Goal: Navigation & Orientation: Find specific page/section

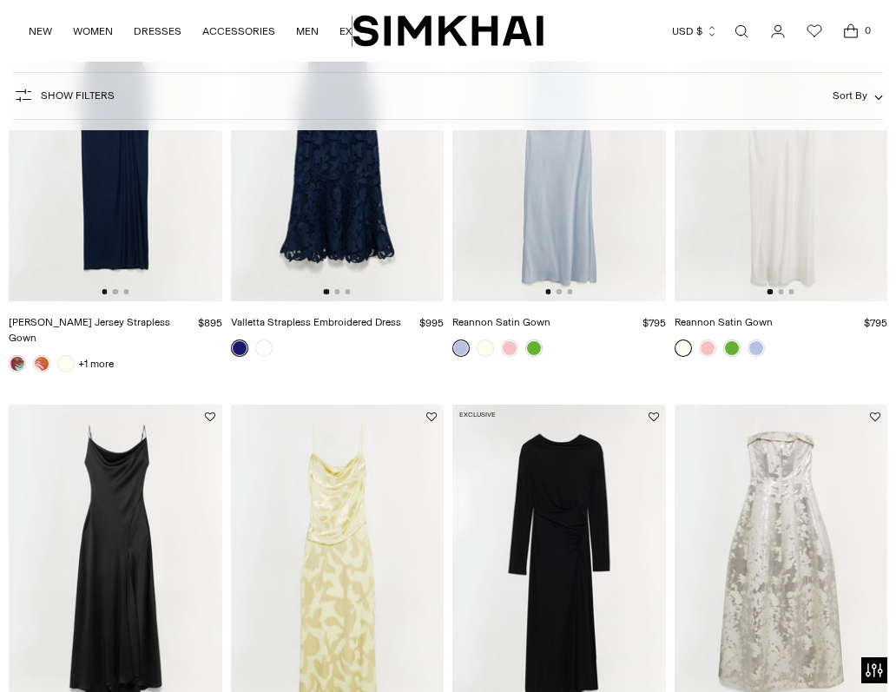
scroll to position [473, 0]
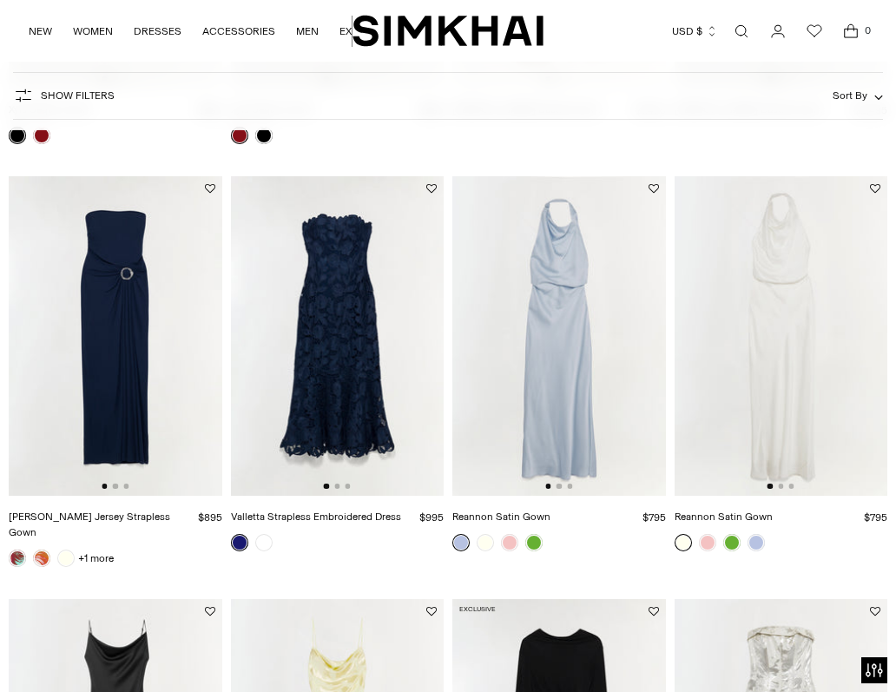
click at [448, 28] on img "SIMKHAI" at bounding box center [447, 31] width 191 height 34
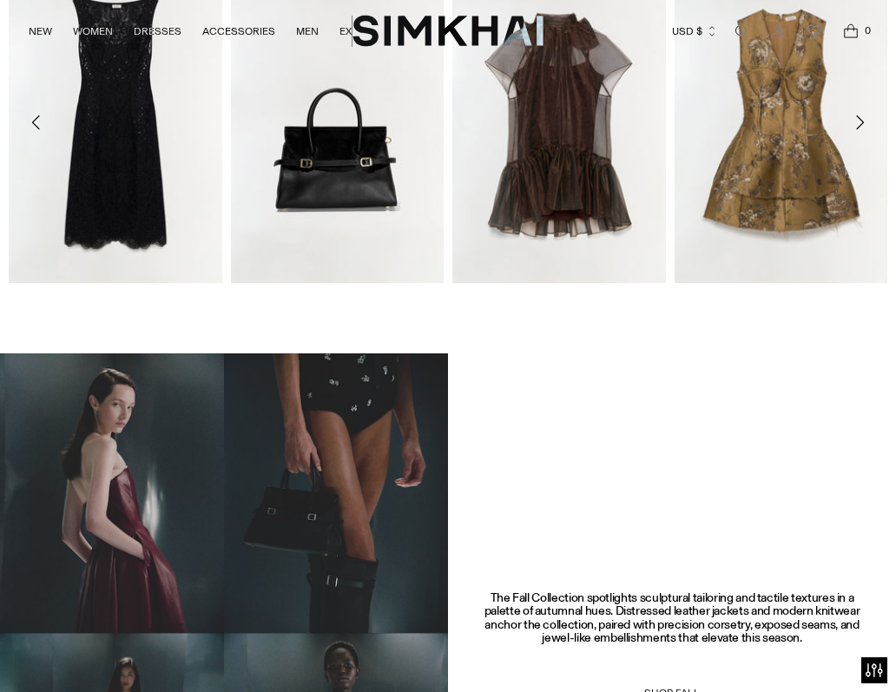
scroll to position [554, 0]
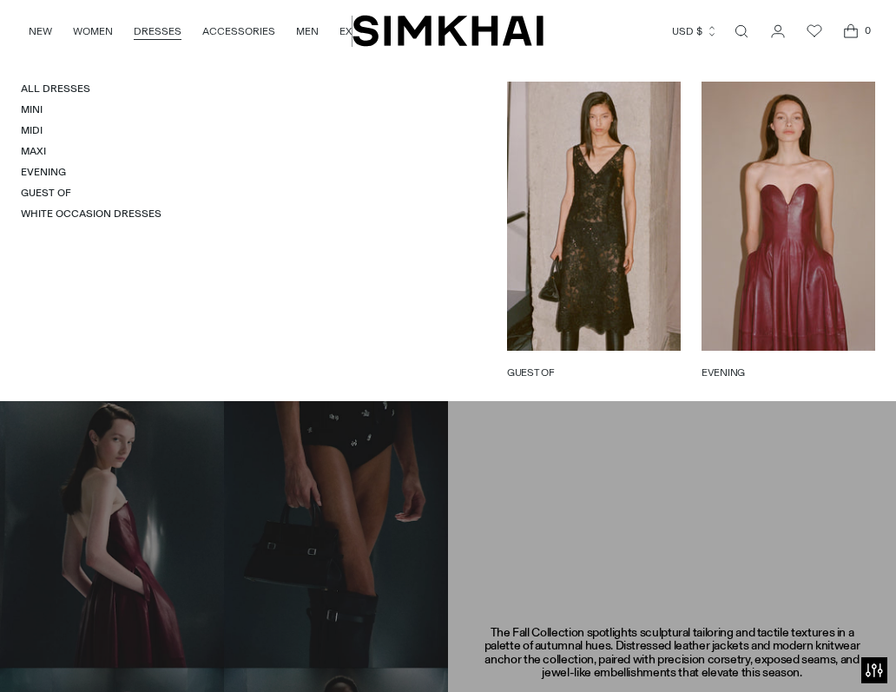
click at [160, 26] on link "DRESSES" at bounding box center [158, 31] width 48 height 38
